Goal: Information Seeking & Learning: Check status

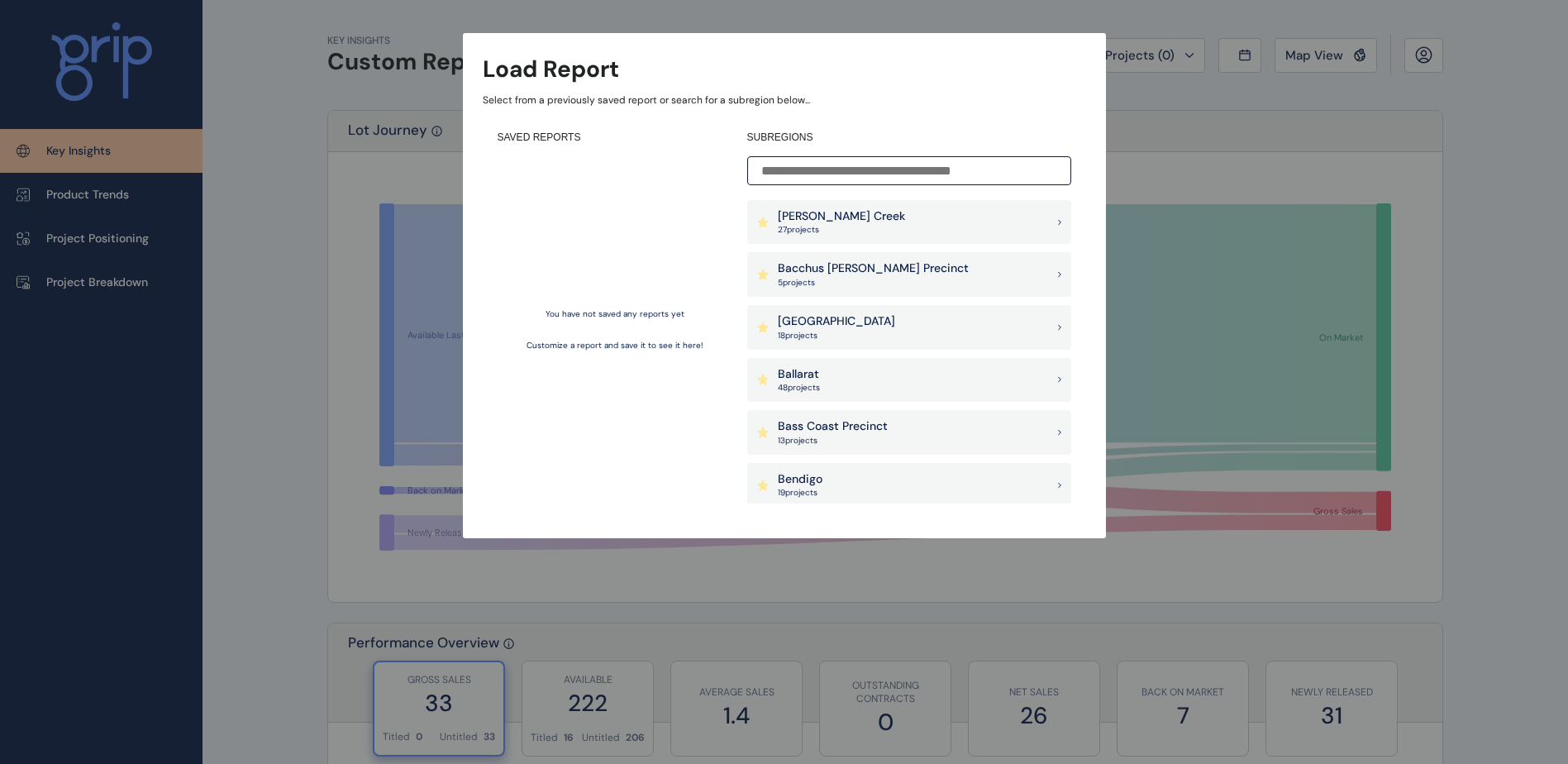
click at [836, 167] on input at bounding box center [909, 170] width 324 height 29
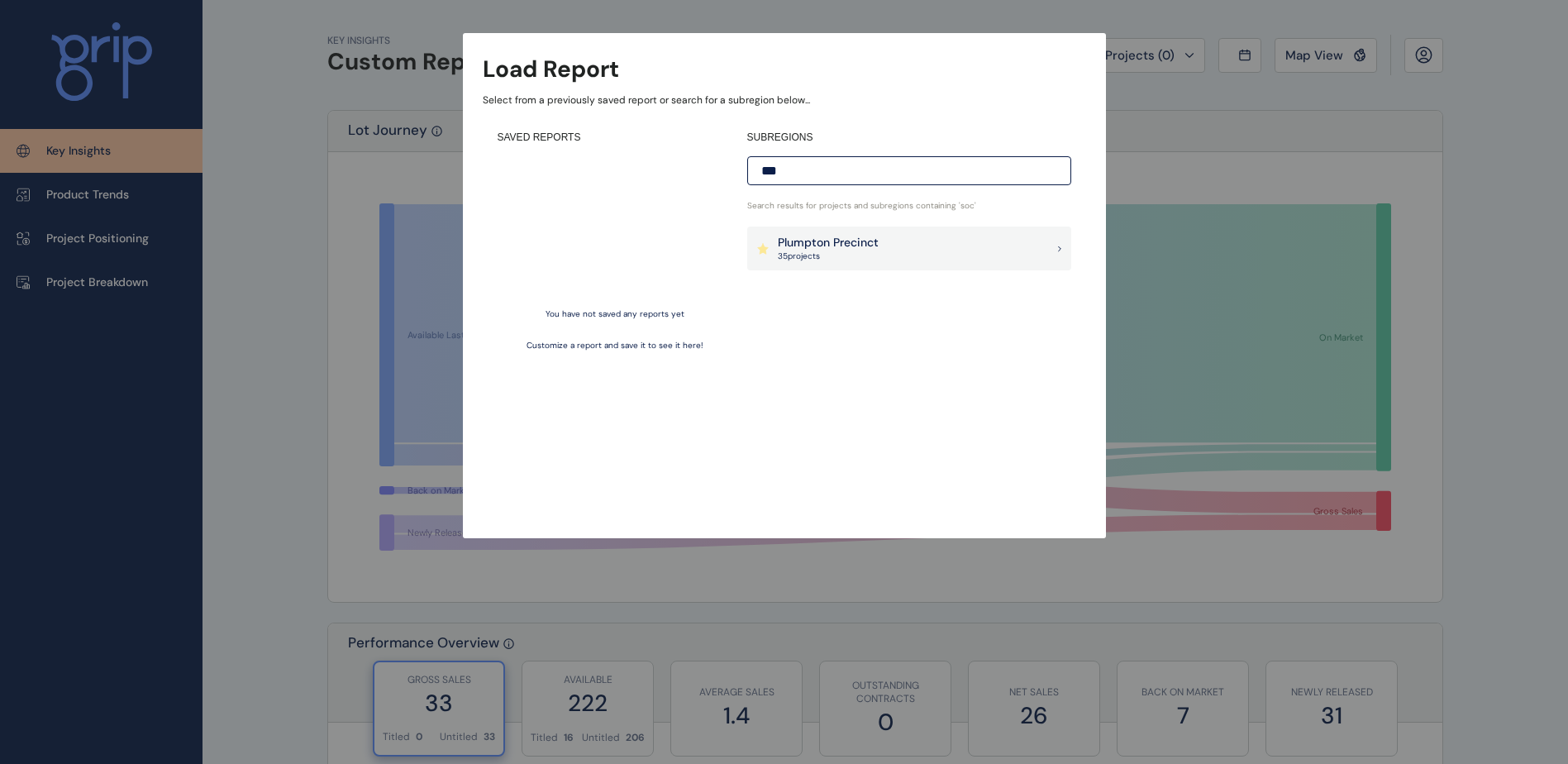
type input "***"
click at [822, 250] on p "Plumpton Precinct" at bounding box center [828, 243] width 101 height 17
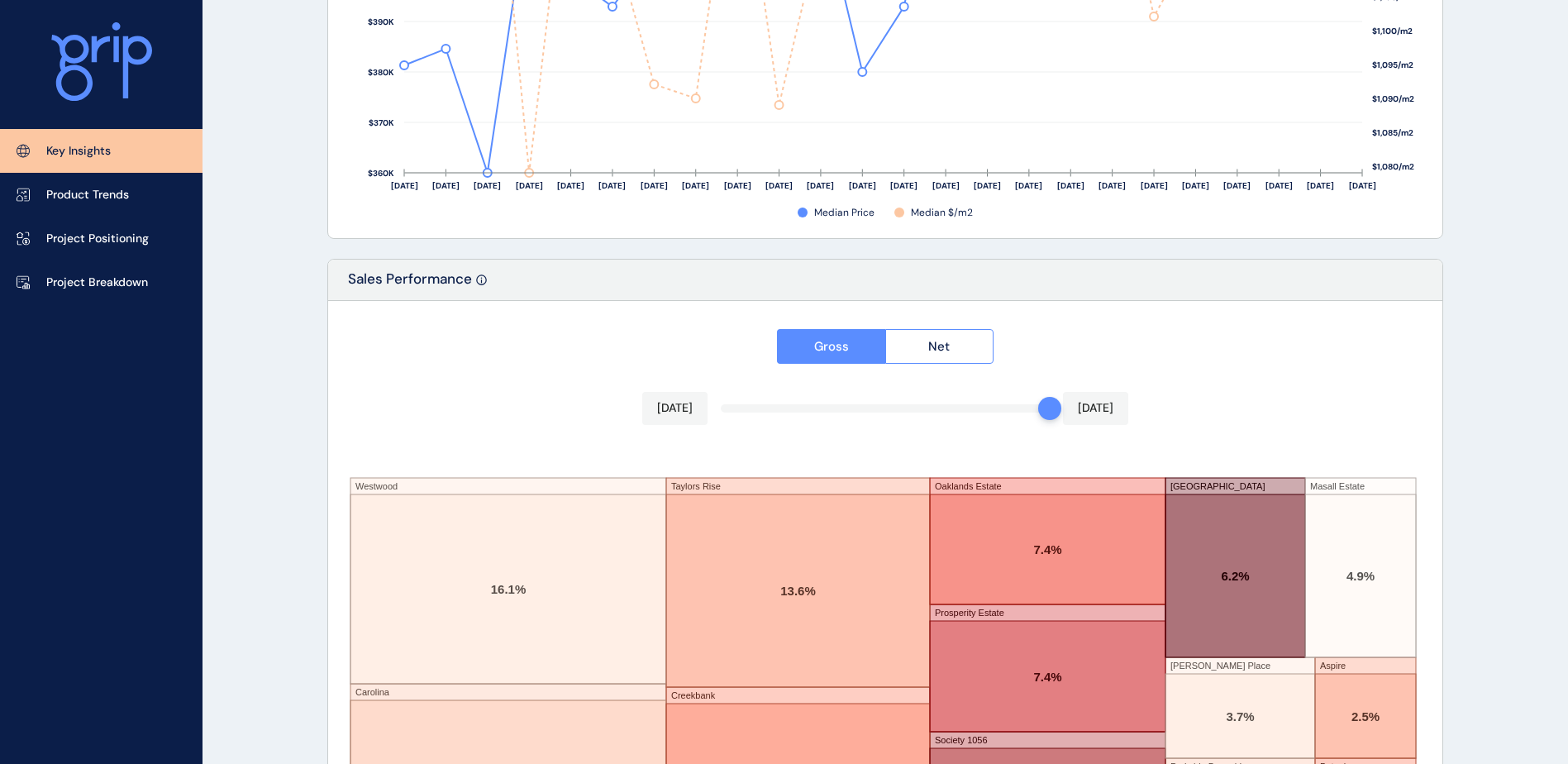
scroll to position [2716, 0]
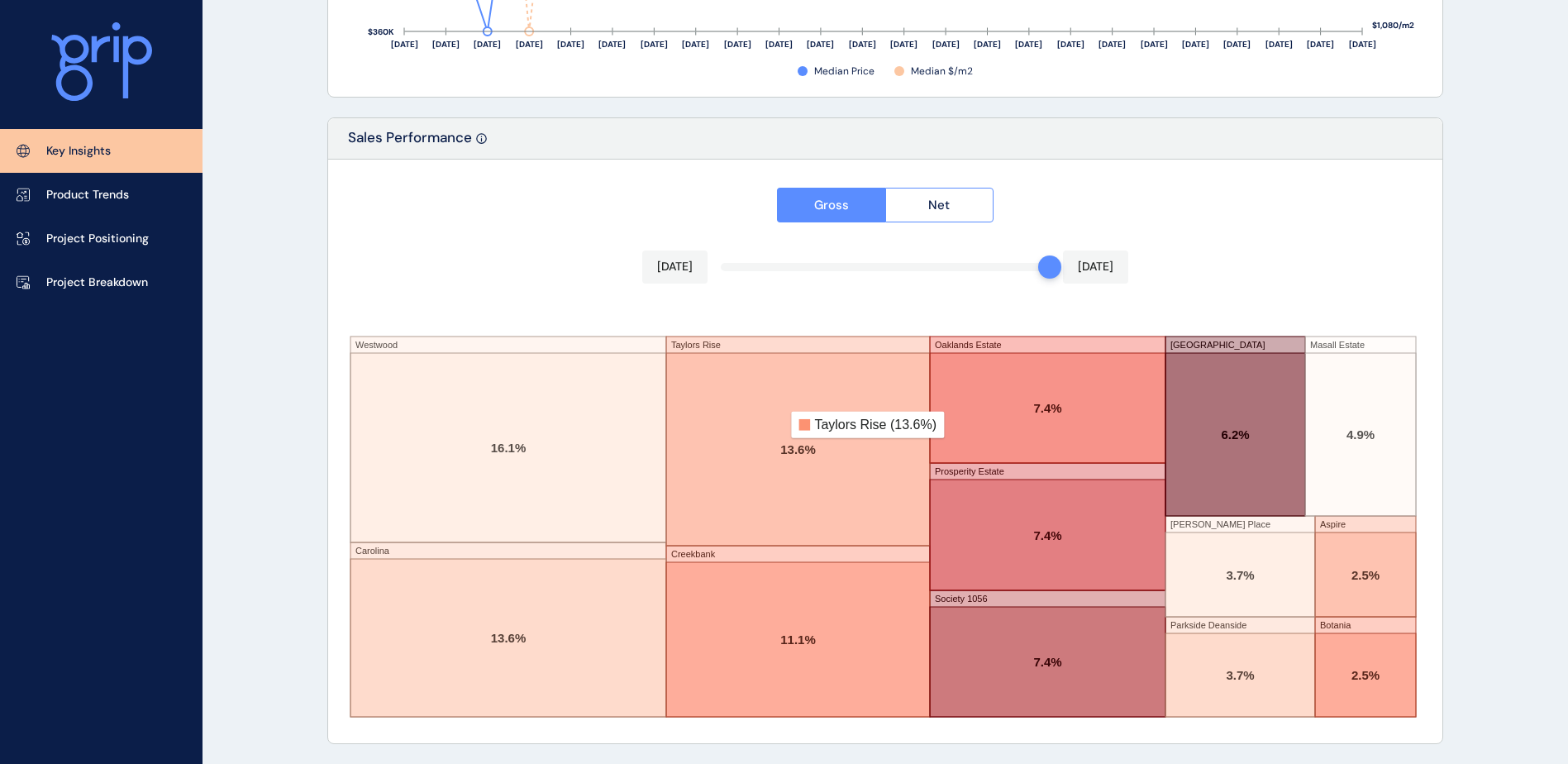
click at [819, 425] on rect at bounding box center [797, 449] width 263 height 192
click at [833, 436] on rect at bounding box center [797, 449] width 263 height 192
click at [715, 341] on rect at bounding box center [797, 441] width 263 height 209
